Goal: Task Accomplishment & Management: Manage account settings

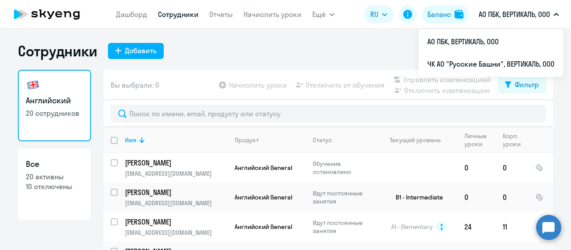
select select "30"
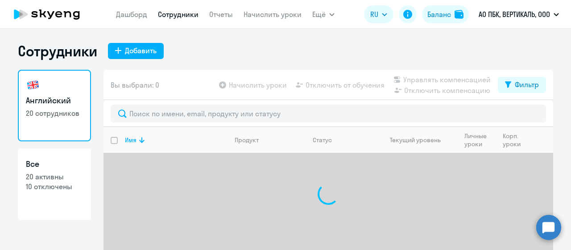
select select "30"
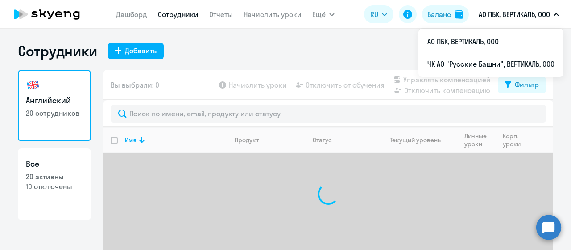
click at [540, 9] on p "АО ПБК, ВЕРТИКАЛЬ, ООО" at bounding box center [514, 14] width 71 height 11
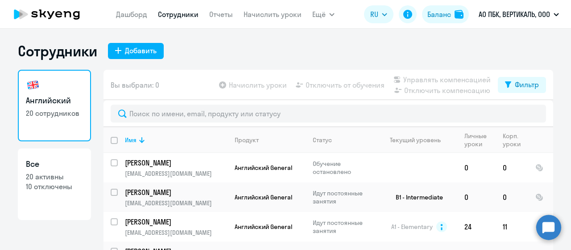
click at [540, 9] on p "АО ПБК, ВЕРТИКАЛЬ, ООО" at bounding box center [514, 14] width 71 height 11
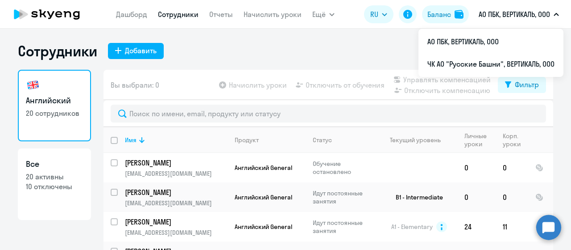
click at [326, 55] on div "Сотрудники Добавить" at bounding box center [286, 51] width 536 height 18
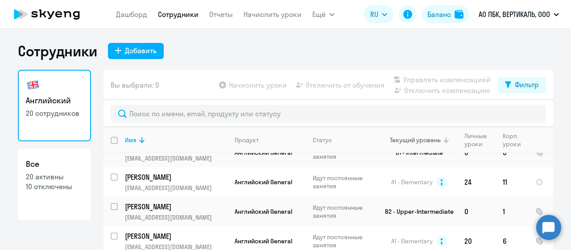
scroll to position [89, 0]
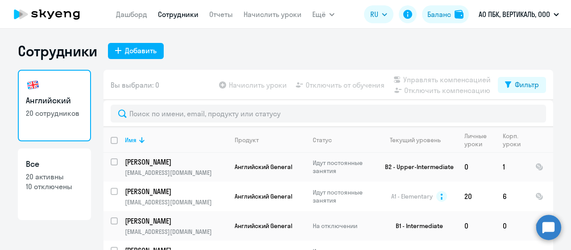
click at [308, 50] on div "Сотрудники Добавить" at bounding box center [286, 51] width 536 height 18
